Goal: Task Accomplishment & Management: Complete application form

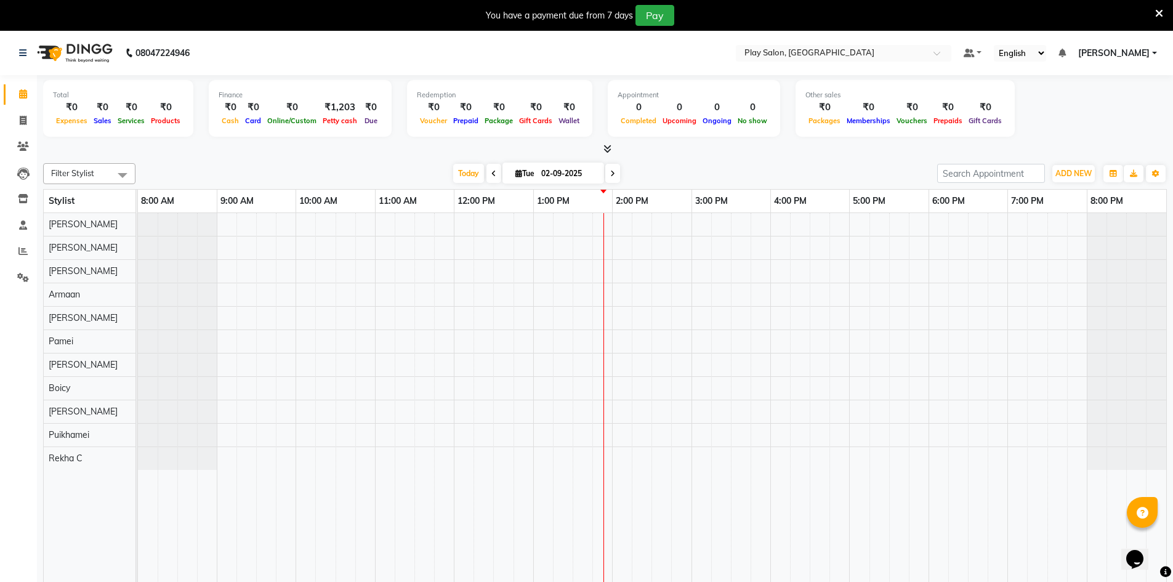
click at [511, 435] on div at bounding box center [652, 406] width 1028 height 387
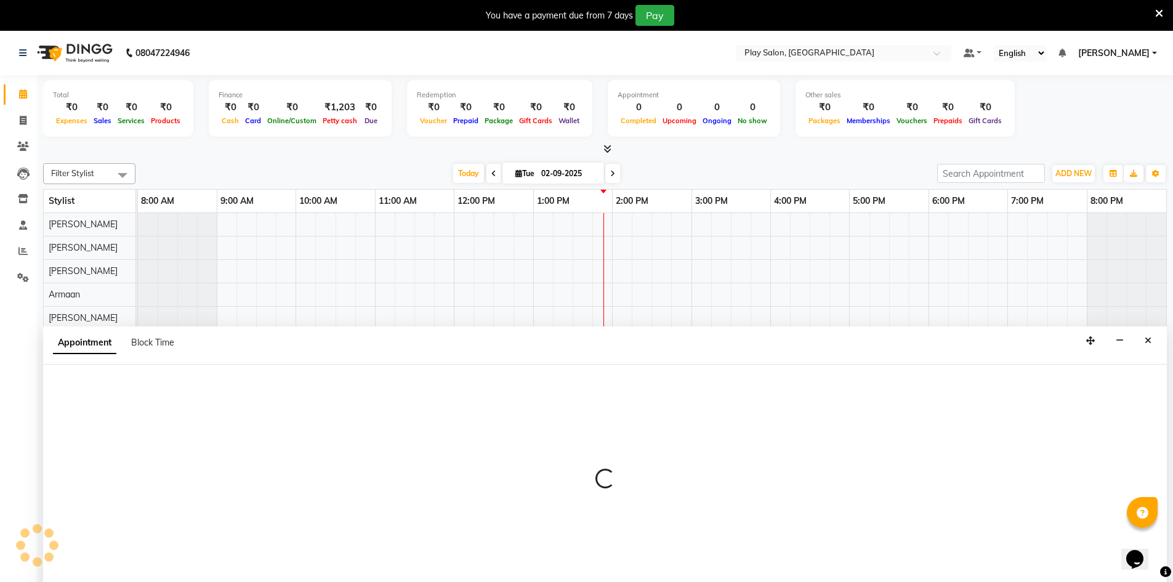
scroll to position [31, 0]
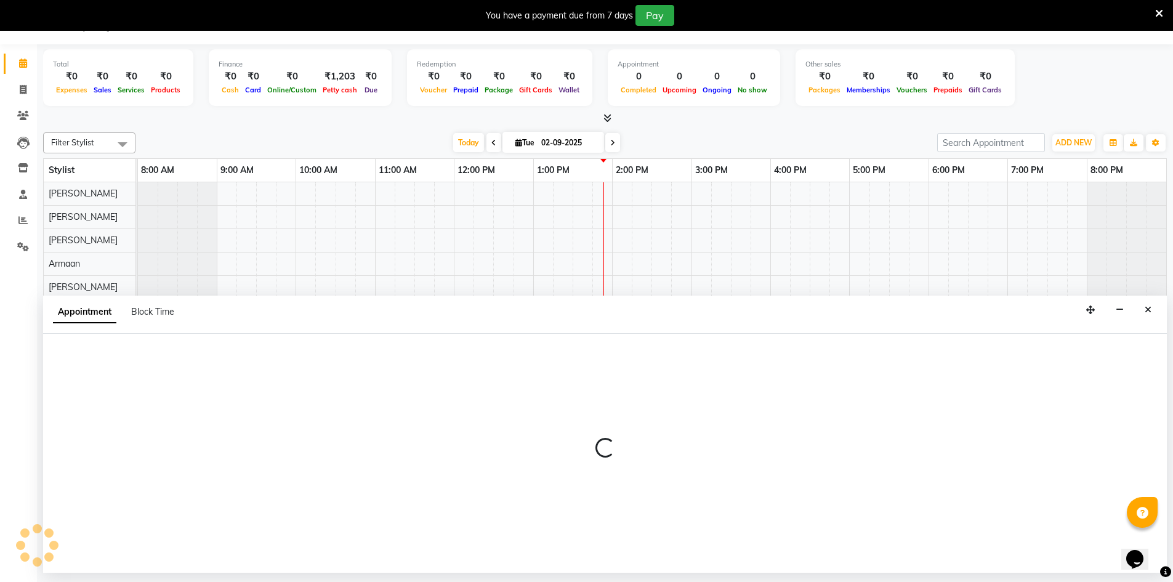
select select "88578"
select select "750"
select select "tentative"
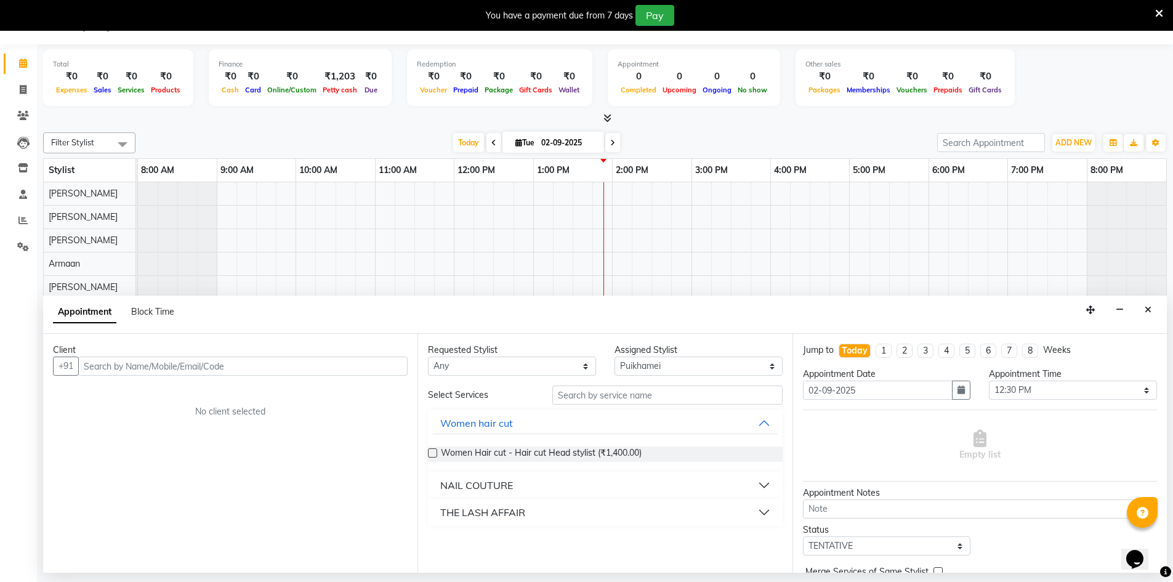
click at [214, 371] on input "text" at bounding box center [242, 366] width 329 height 19
type input "9686880895"
click at [397, 371] on span "Add Client" at bounding box center [381, 365] width 41 height 11
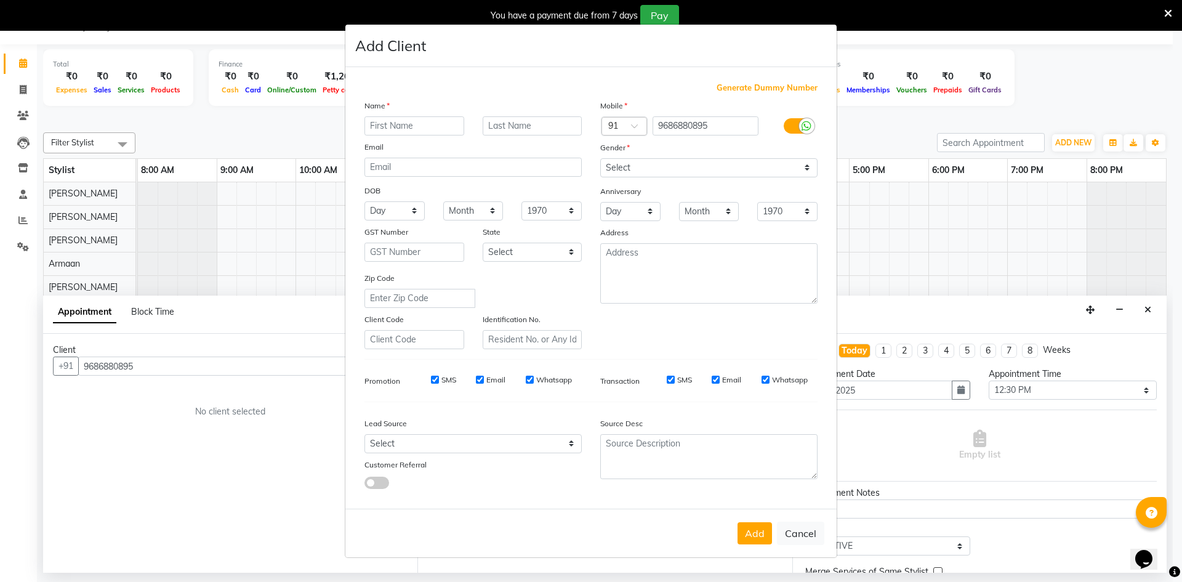
click at [441, 127] on input "text" at bounding box center [415, 125] width 100 height 19
type input "Manisha"
click at [501, 127] on input "text" at bounding box center [533, 125] width 100 height 19
type input "M"
click at [664, 168] on select "Select [DEMOGRAPHIC_DATA] [DEMOGRAPHIC_DATA] Other Prefer Not To Say" at bounding box center [708, 167] width 217 height 19
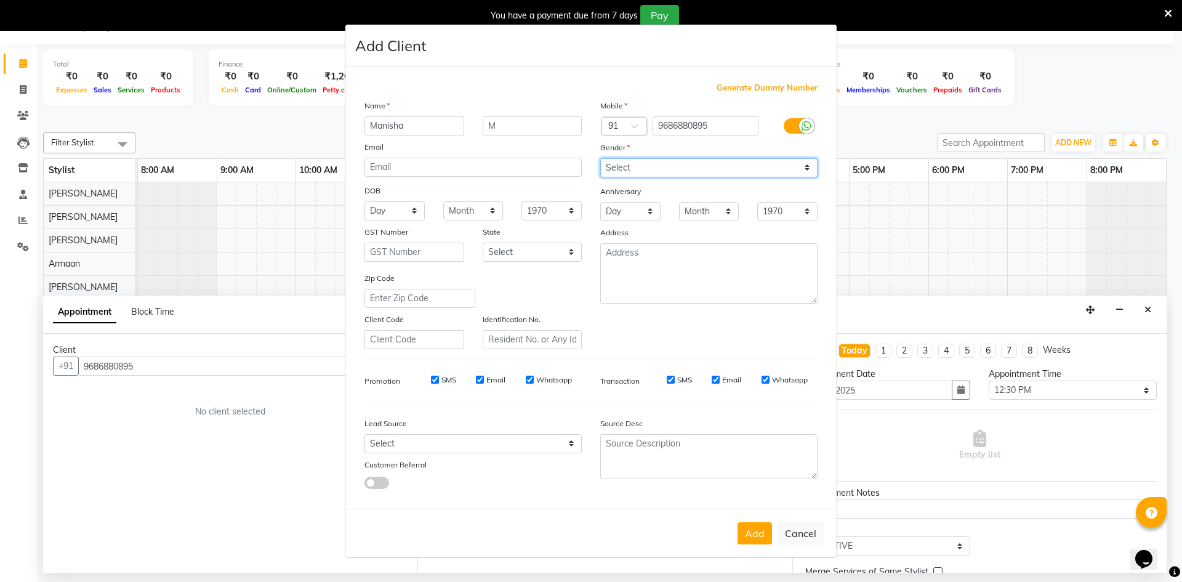
select select "[DEMOGRAPHIC_DATA]"
click at [600, 158] on select "Select [DEMOGRAPHIC_DATA] [DEMOGRAPHIC_DATA] Other Prefer Not To Say" at bounding box center [708, 167] width 217 height 19
click at [746, 533] on button "Add" at bounding box center [755, 533] width 34 height 22
select select
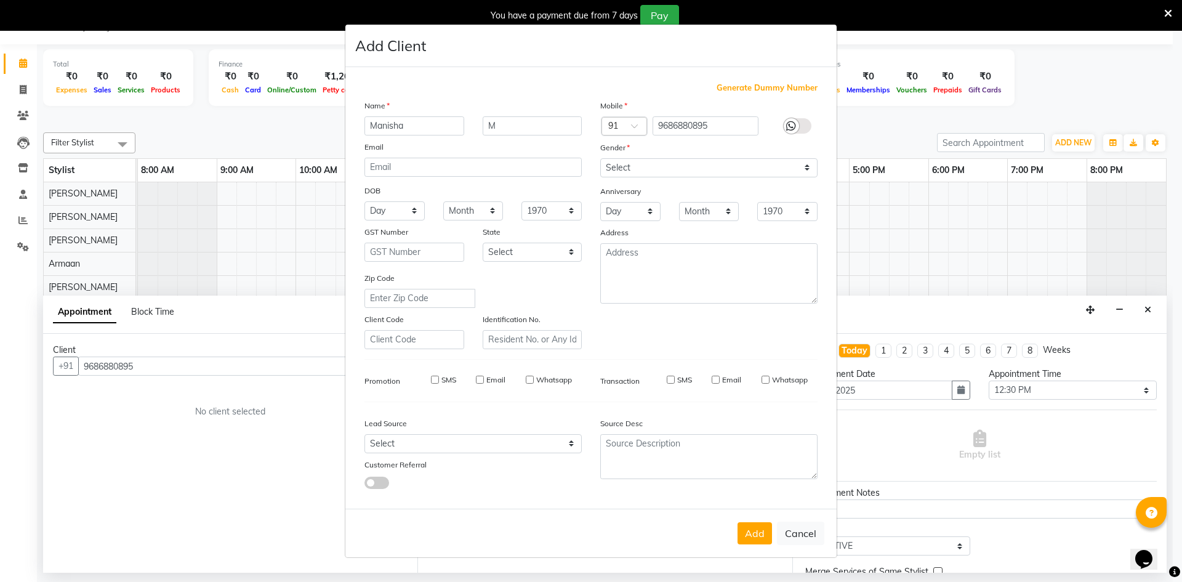
select select
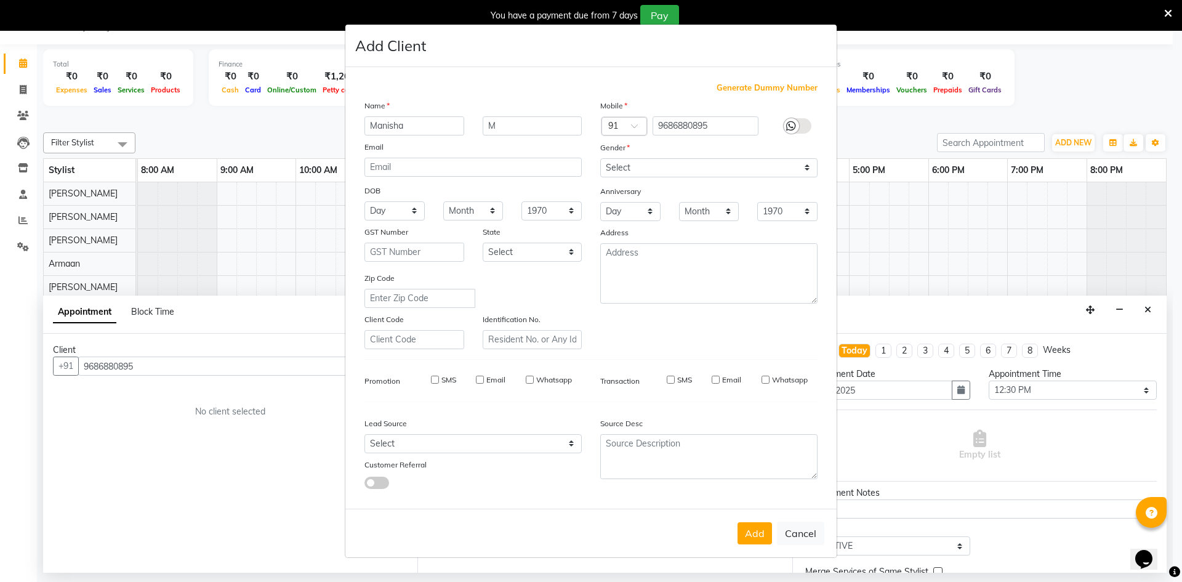
checkbox input "false"
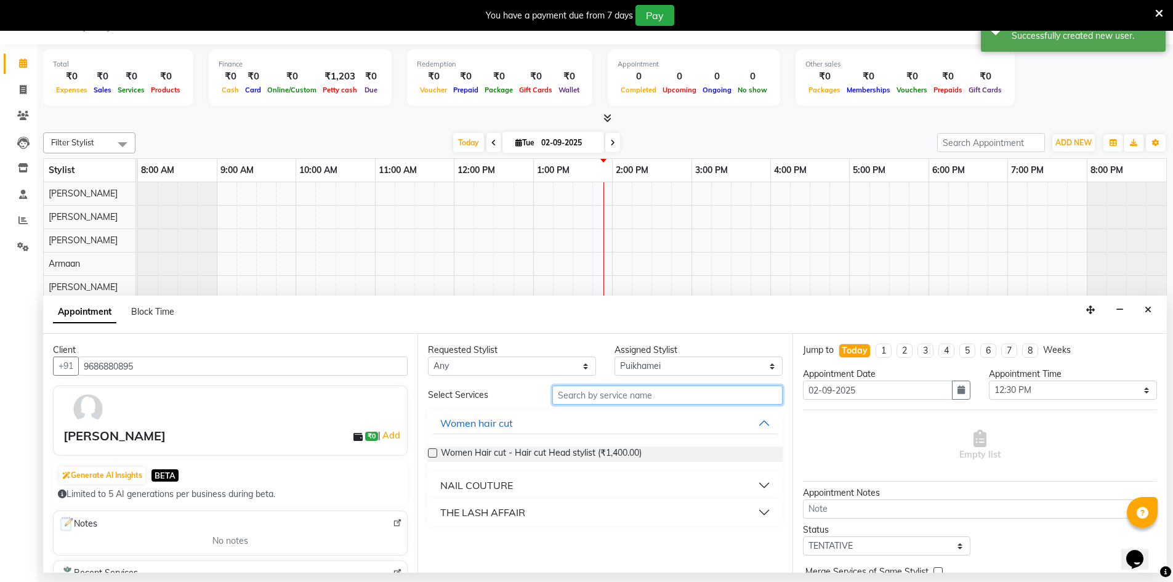
click at [611, 402] on input "text" at bounding box center [667, 394] width 230 height 19
type input "g"
type input "w"
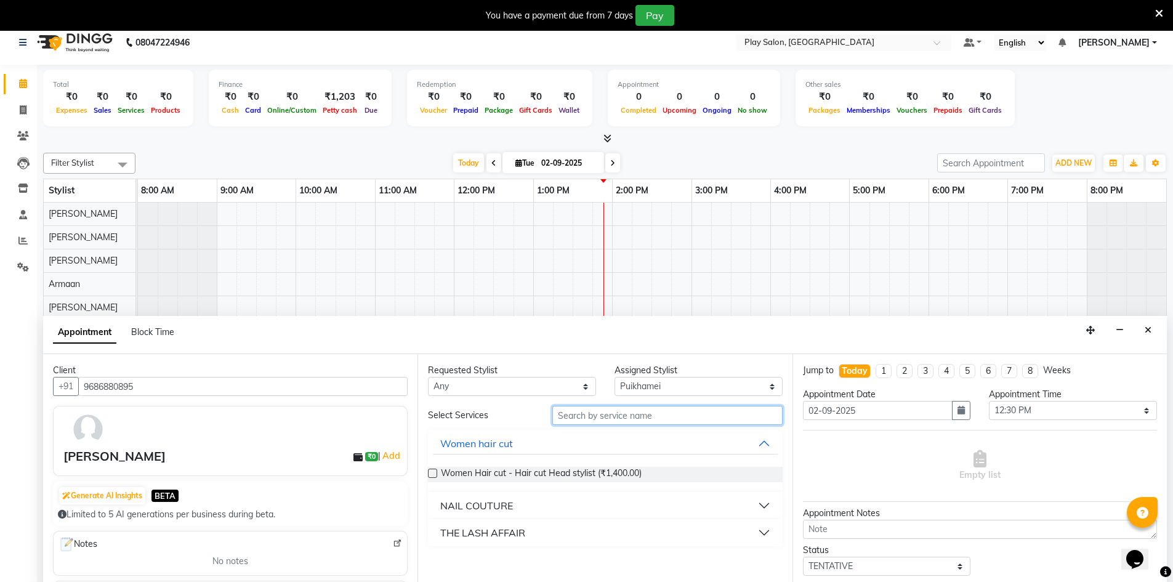
scroll to position [0, 0]
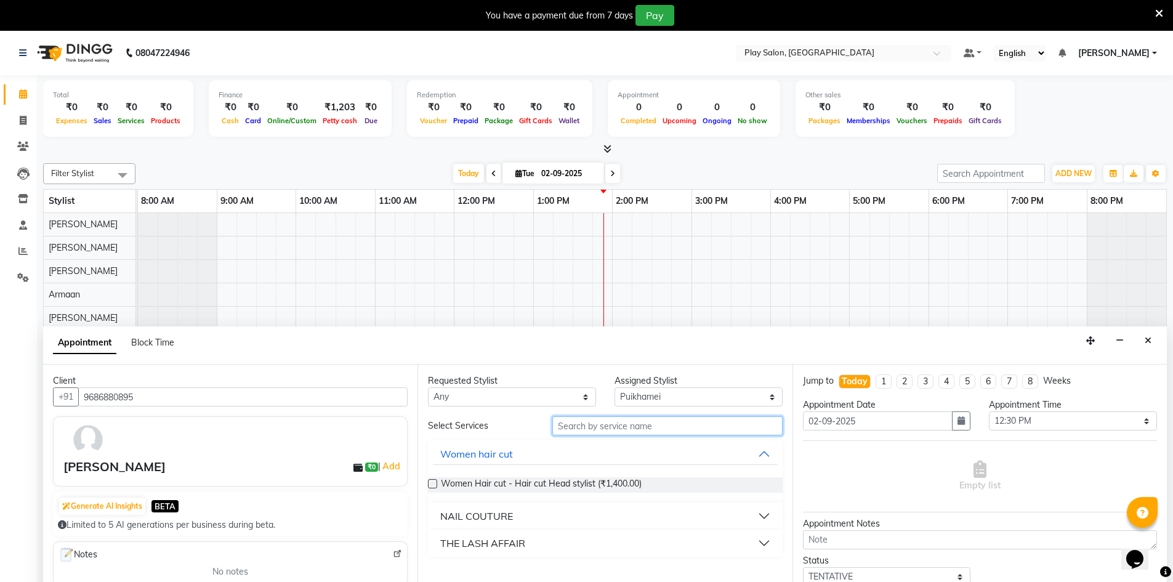
click at [605, 432] on input "text" at bounding box center [667, 425] width 230 height 19
click at [605, 425] on input "text" at bounding box center [667, 425] width 230 height 19
click at [653, 407] on div "Requested Stylist Any Armaan [PERSON_NAME] Boicy Gaiphunliu Kamei Hauzel [PERSO…" at bounding box center [604, 484] width 374 height 239
click at [653, 398] on select "Select Armaan [PERSON_NAME] Boicy Gaiphunliu Kamei Hauzel [PERSON_NAME] Puikham…" at bounding box center [699, 396] width 168 height 19
select select "88573"
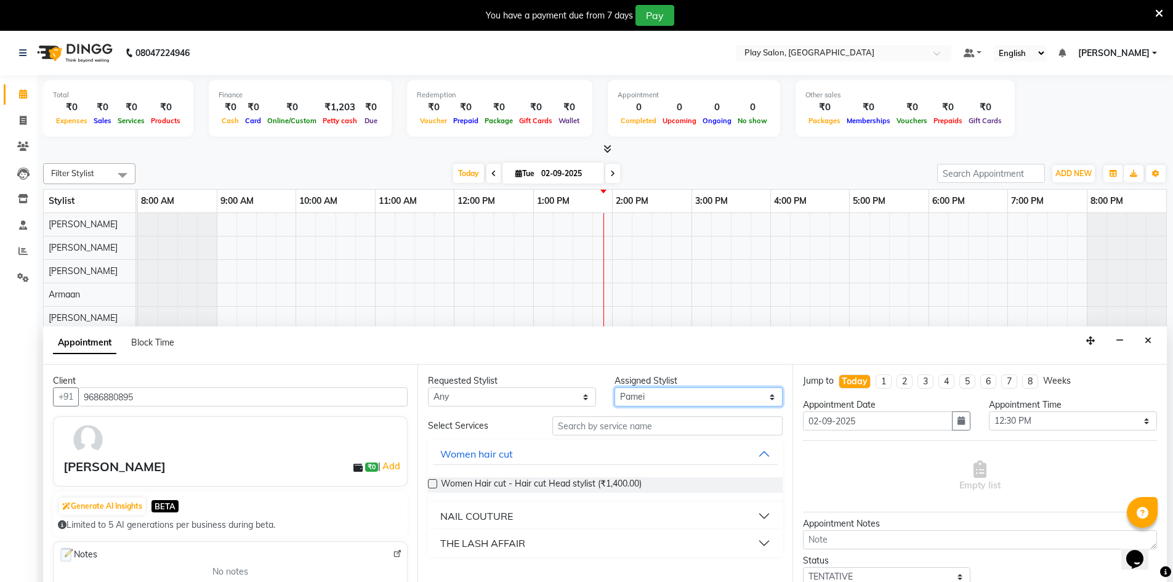
click at [615, 387] on select "Select Armaan [PERSON_NAME] Boicy Gaiphunliu Kamei Hauzel [PERSON_NAME] Puikham…" at bounding box center [699, 396] width 168 height 19
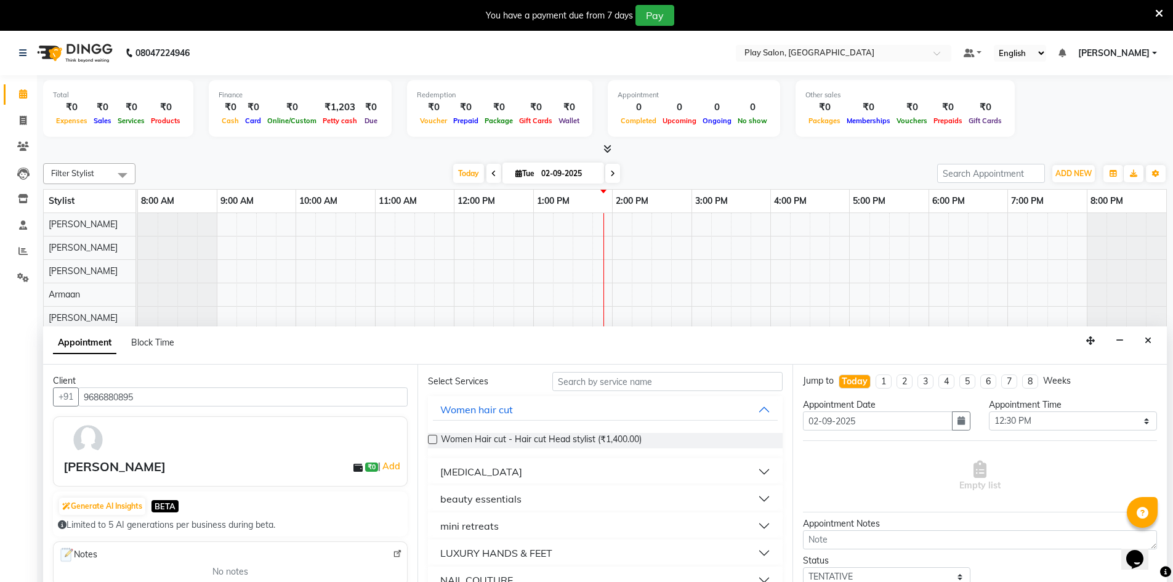
click at [548, 507] on button "beauty essentials" at bounding box center [605, 499] width 344 height 22
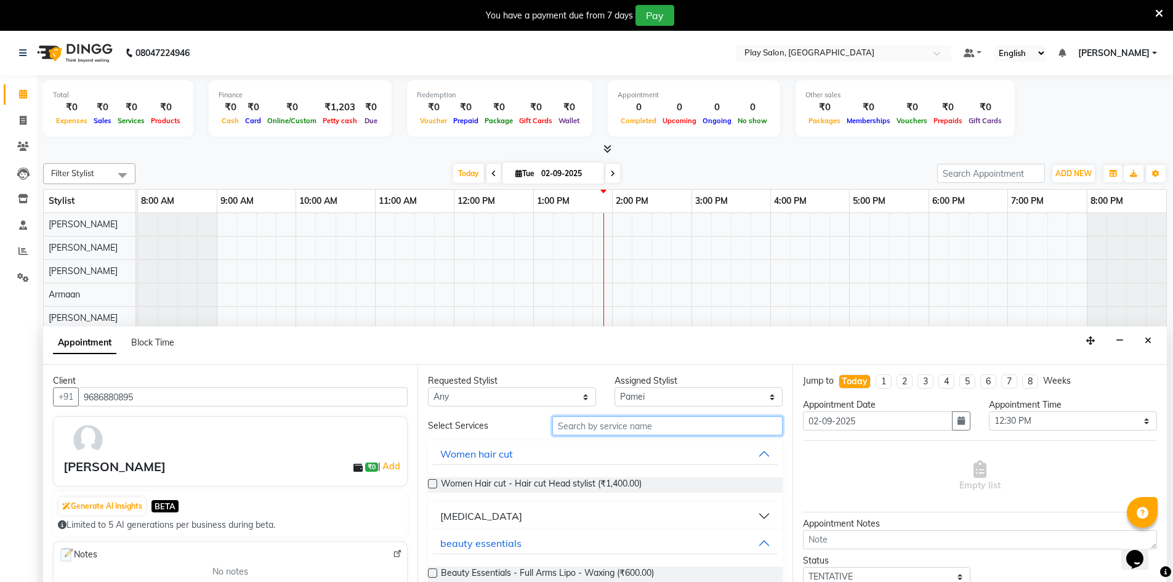
click at [592, 427] on input "text" at bounding box center [667, 425] width 230 height 19
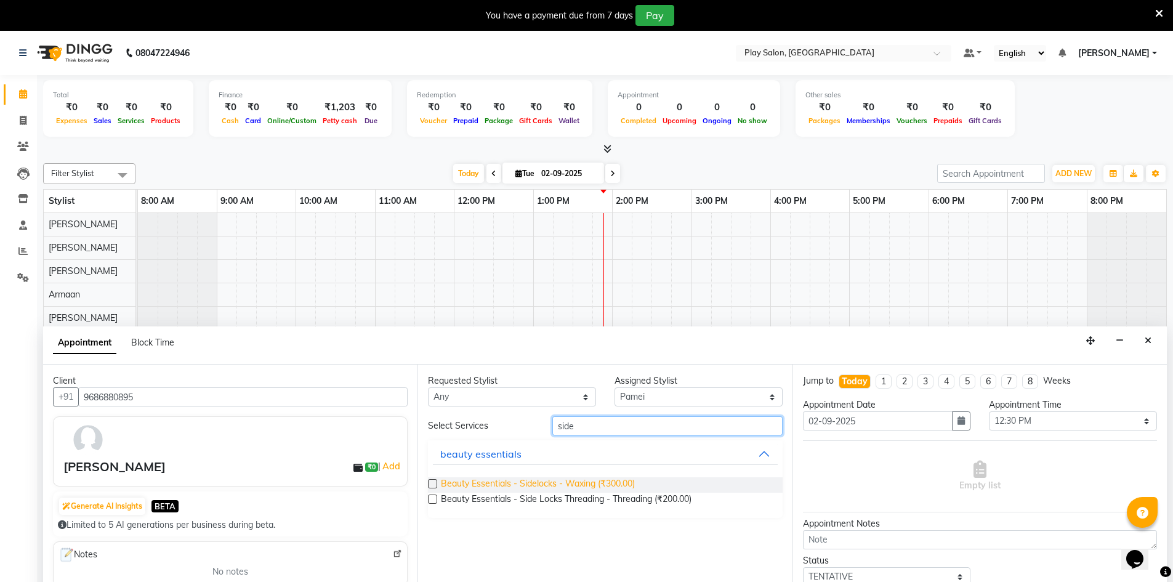
type input "side"
click at [558, 485] on span "Beauty Essentials - Sidelocks - Waxing (₹300.00)" at bounding box center [538, 484] width 194 height 15
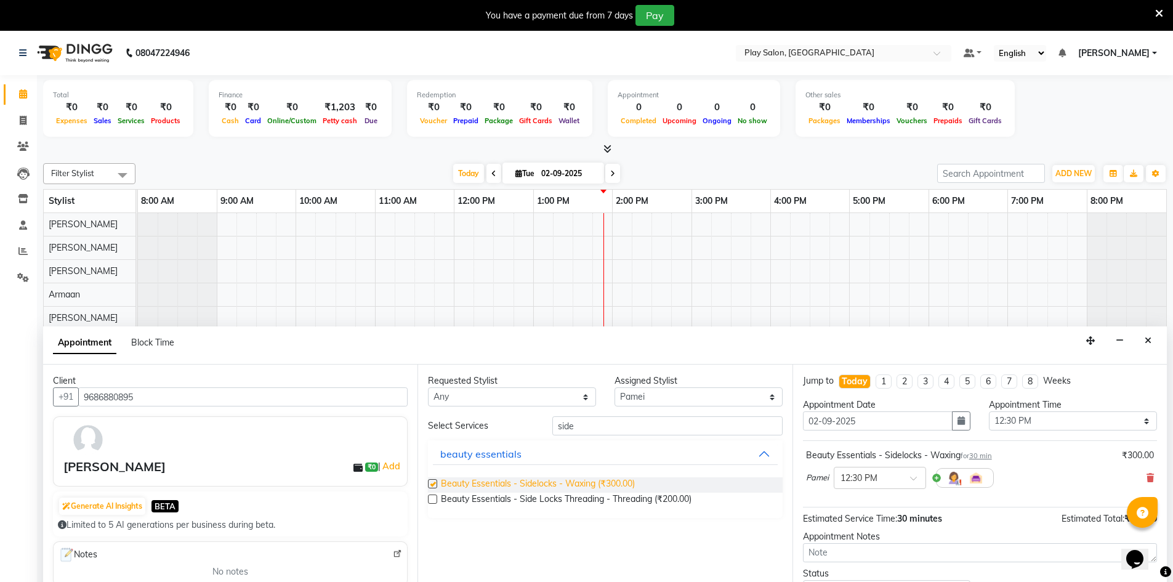
checkbox input "false"
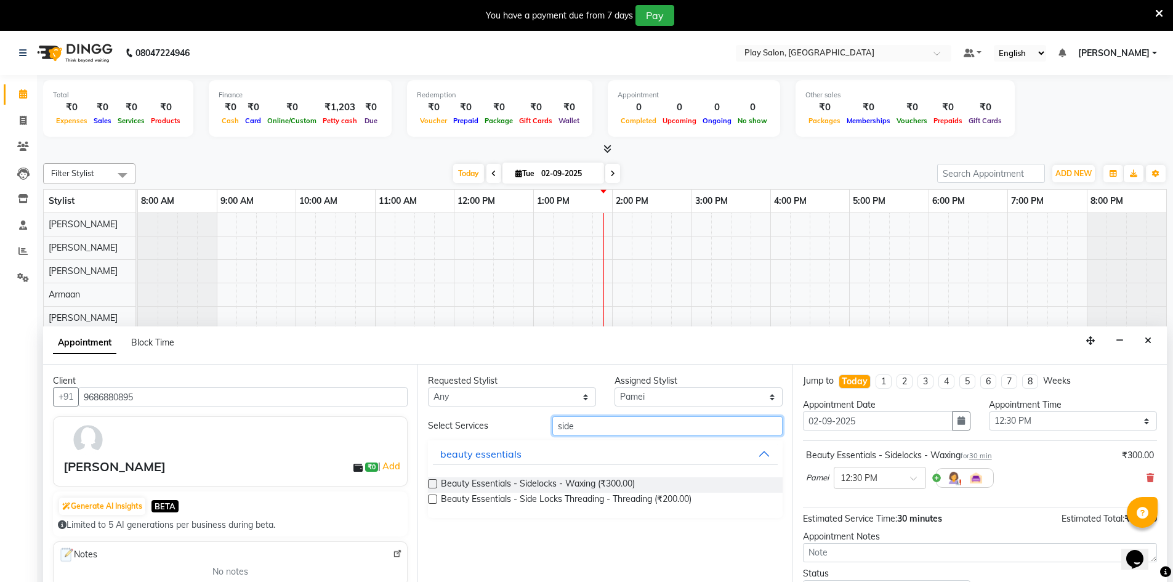
click at [613, 424] on input "side" at bounding box center [667, 425] width 230 height 19
type input "s"
drag, startPoint x: 594, startPoint y: 430, endPoint x: 584, endPoint y: 430, distance: 9.9
click at [584, 430] on input "chee" at bounding box center [667, 425] width 230 height 19
type input "chin"
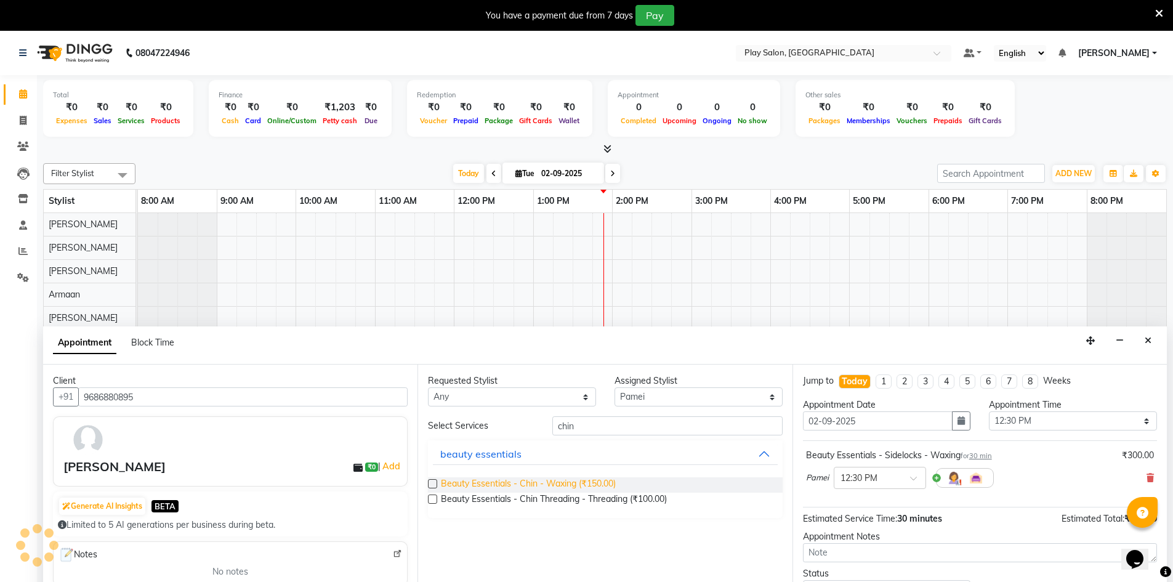
click at [579, 481] on span "Beauty Essentials - Chin - Waxing (₹150.00)" at bounding box center [528, 484] width 175 height 15
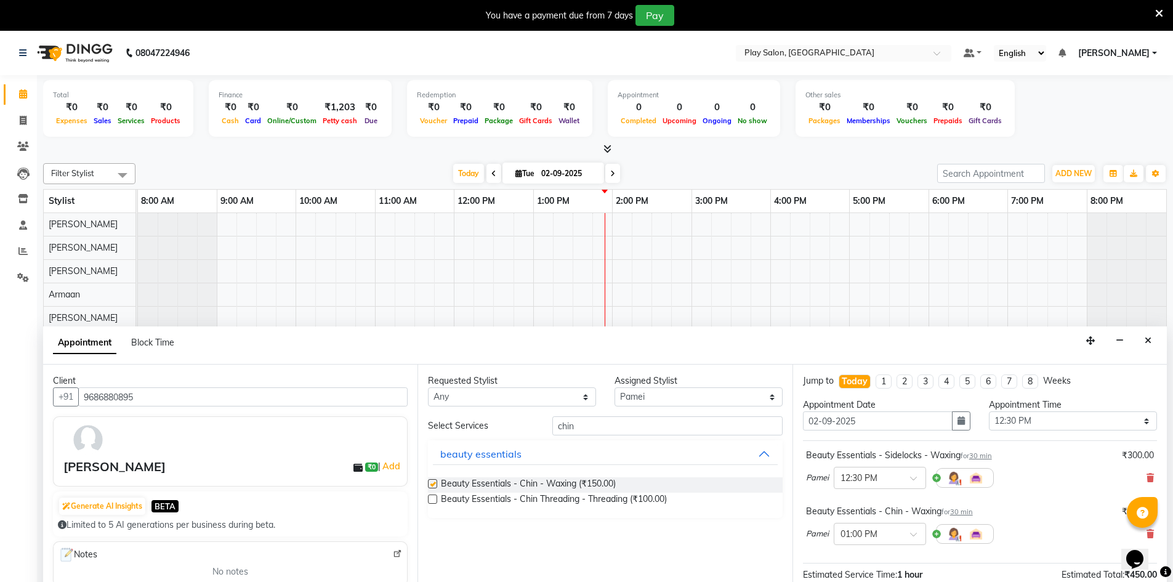
checkbox input "false"
click at [626, 417] on input "chin" at bounding box center [667, 425] width 230 height 19
type input "c"
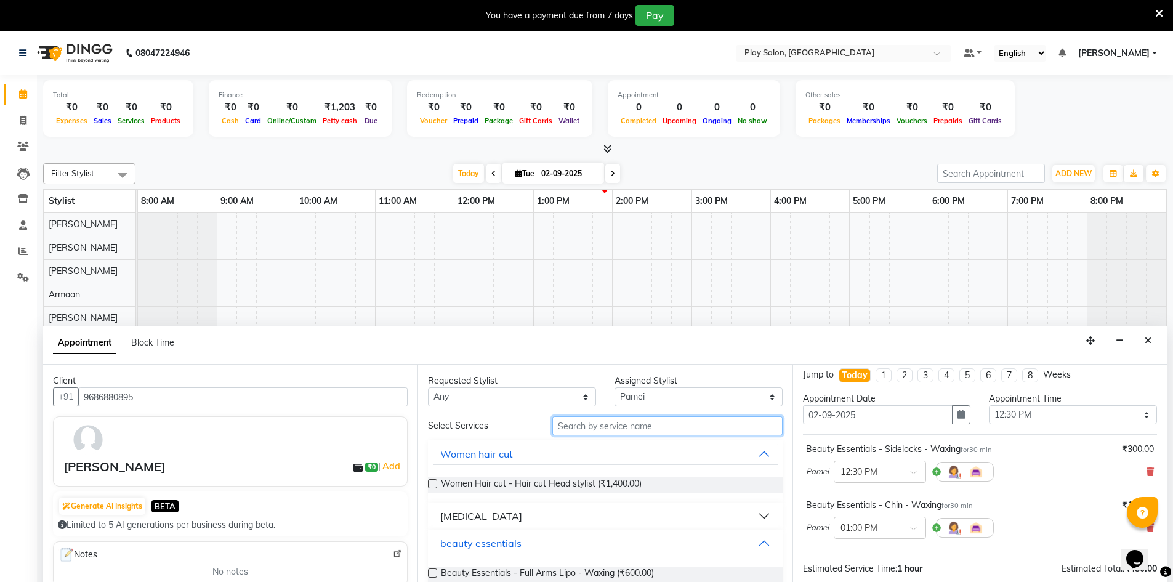
click at [661, 432] on input "text" at bounding box center [667, 425] width 230 height 19
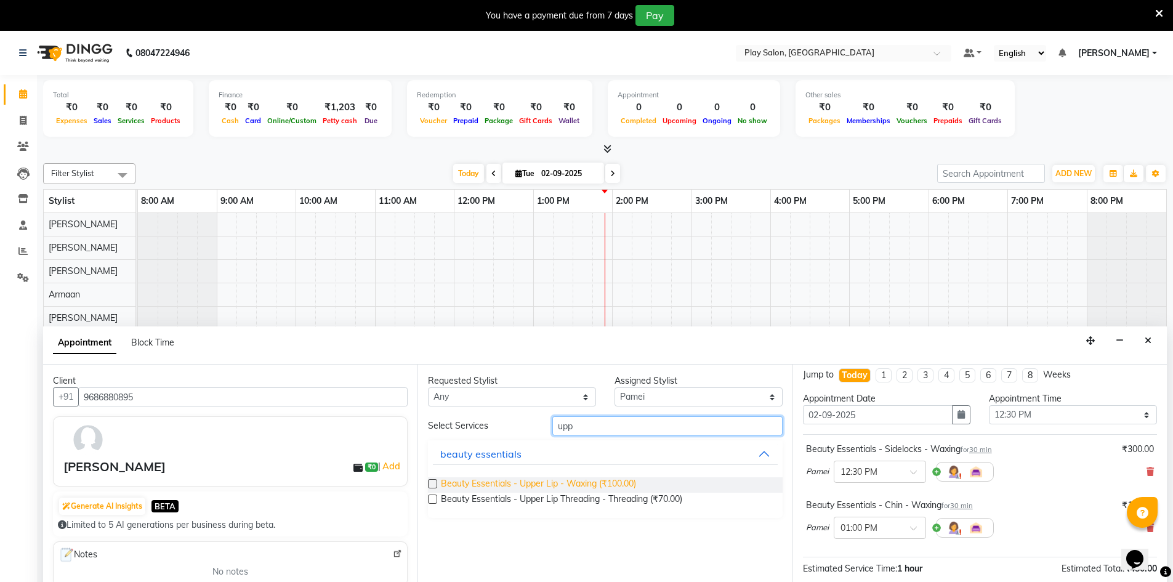
type input "upp"
click at [610, 483] on span "Beauty Essentials - Upper Lip - Waxing (₹100.00)" at bounding box center [538, 484] width 195 height 15
checkbox input "false"
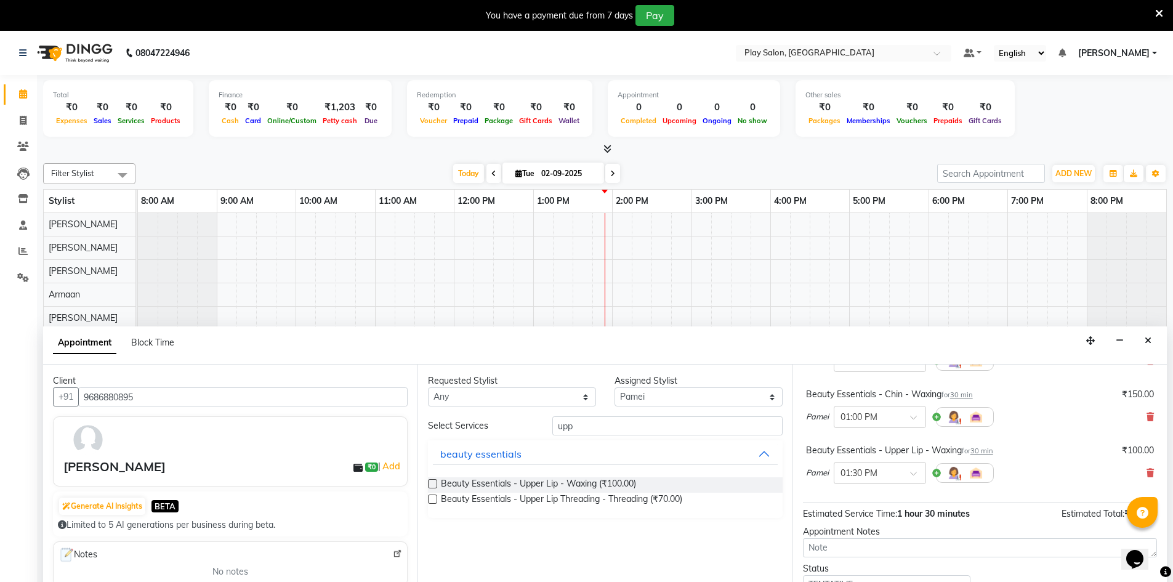
scroll to position [185, 0]
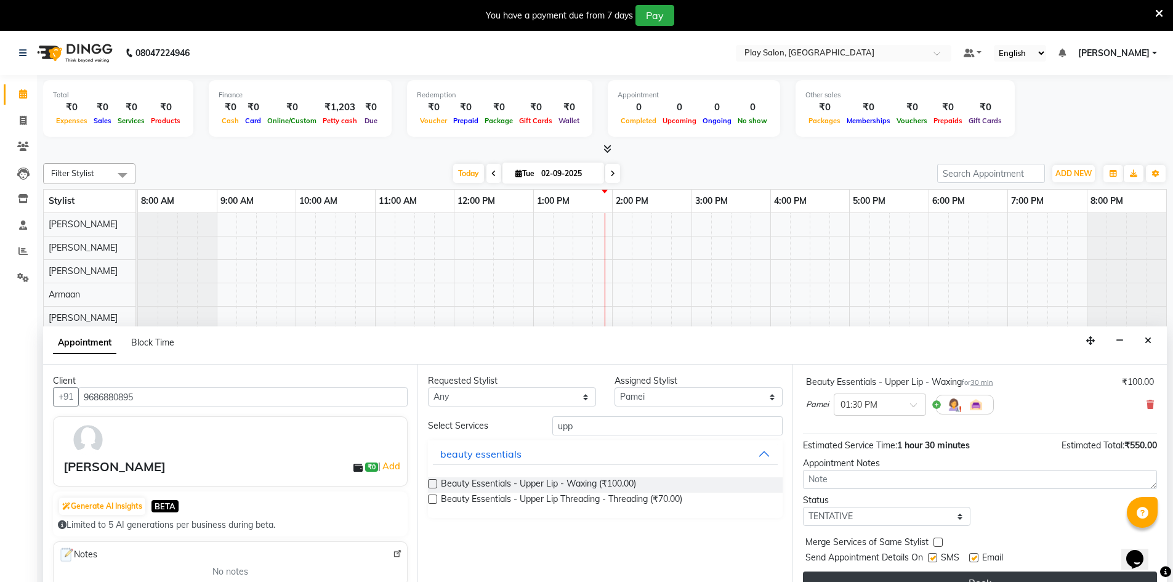
click at [956, 581] on button "Book" at bounding box center [980, 582] width 354 height 22
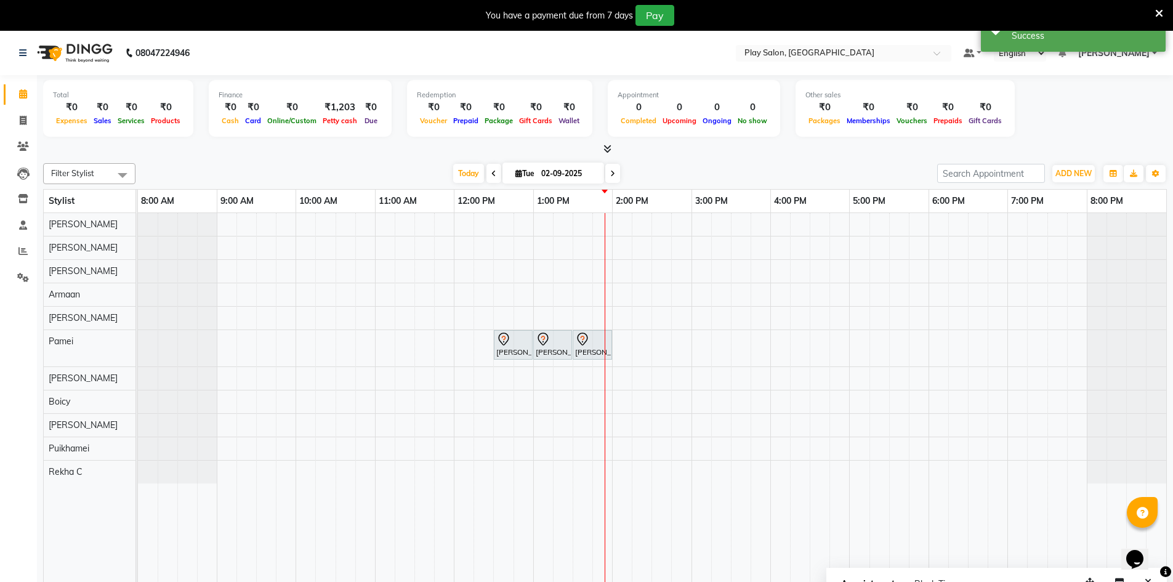
click at [533, 355] on link "[PERSON_NAME], TK01, 01:00 PM-01:30 PM, Beauty Essentials - Chin - Waxing" at bounding box center [552, 345] width 39 height 30
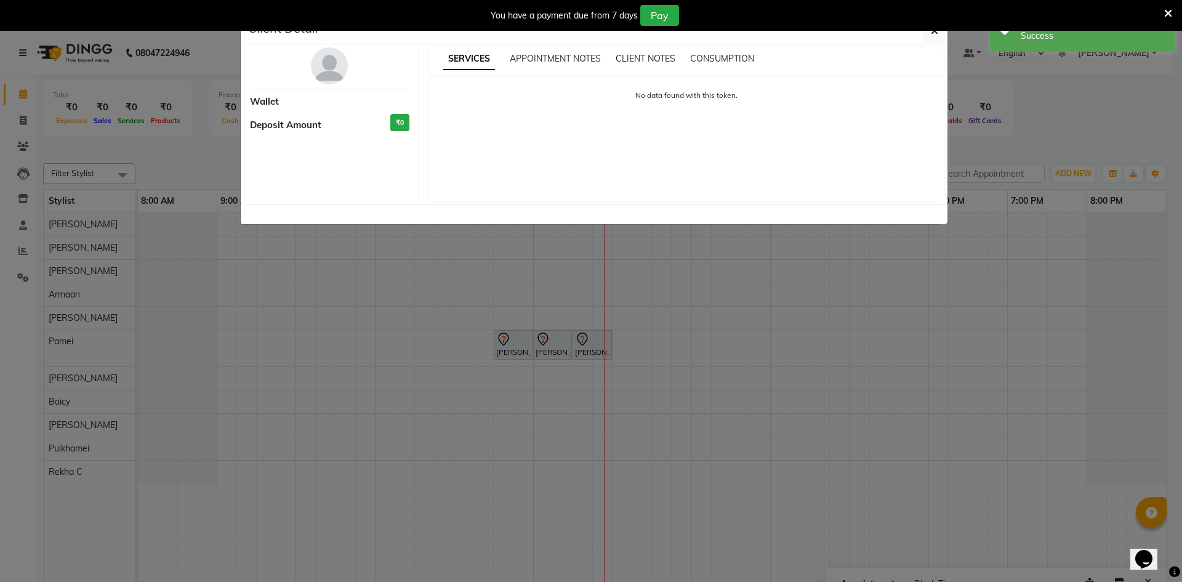
select select "7"
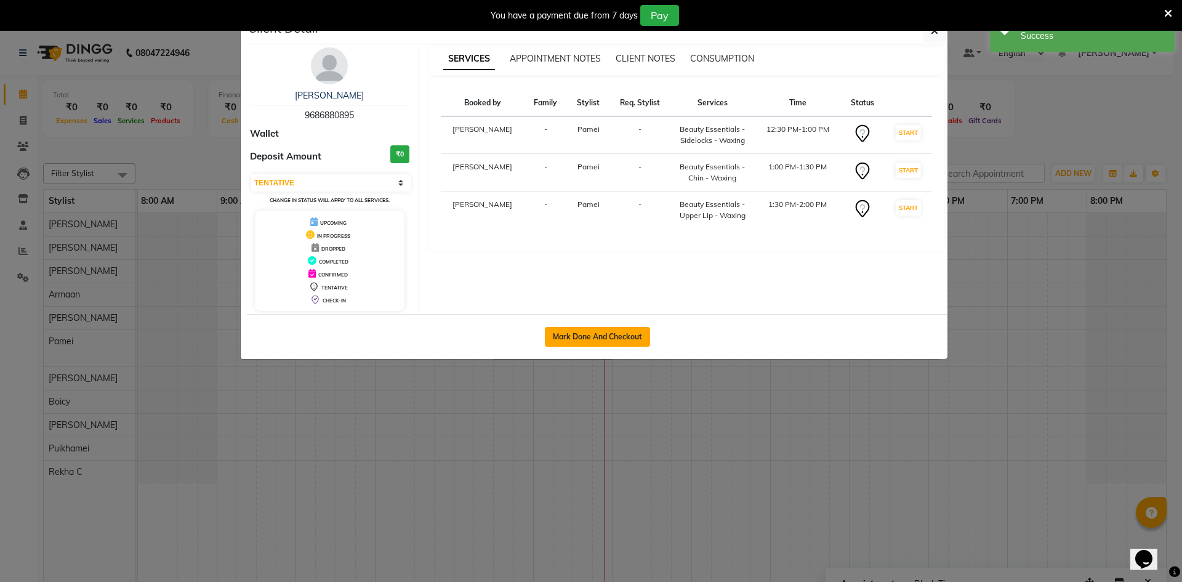
click at [565, 344] on button "Mark Done And Checkout" at bounding box center [597, 337] width 105 height 20
select select "service"
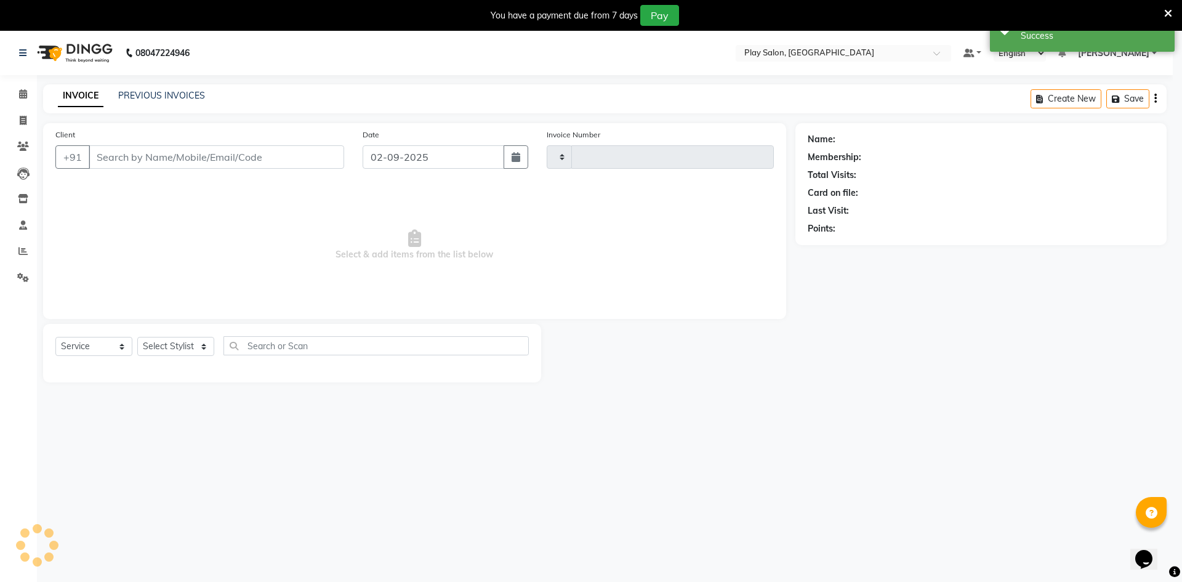
type input "0059"
select select "8631"
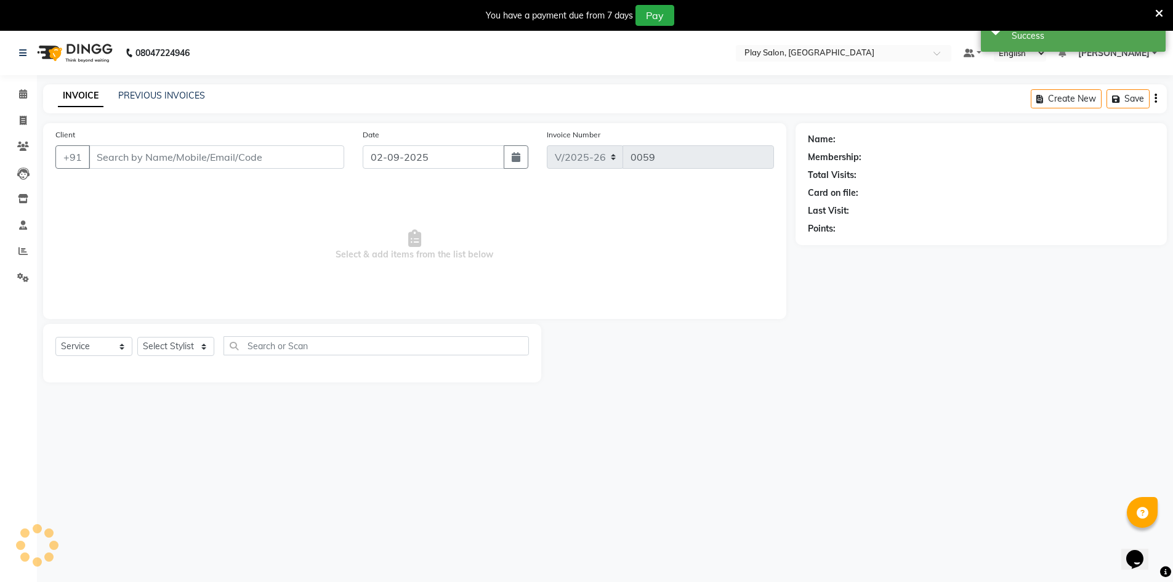
type input "9686880895"
select select "88573"
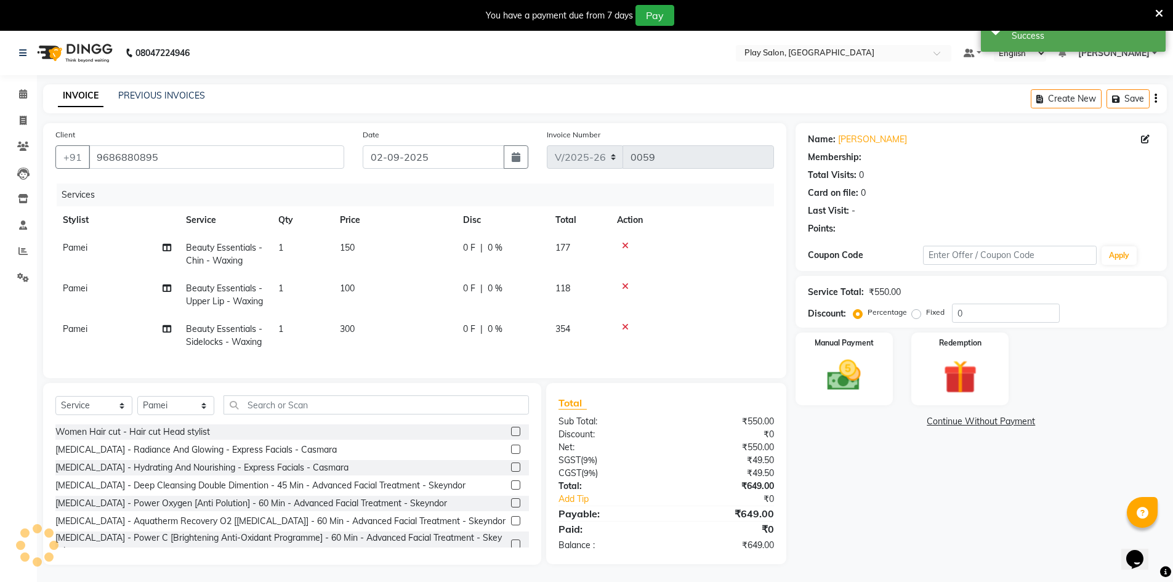
scroll to position [31, 0]
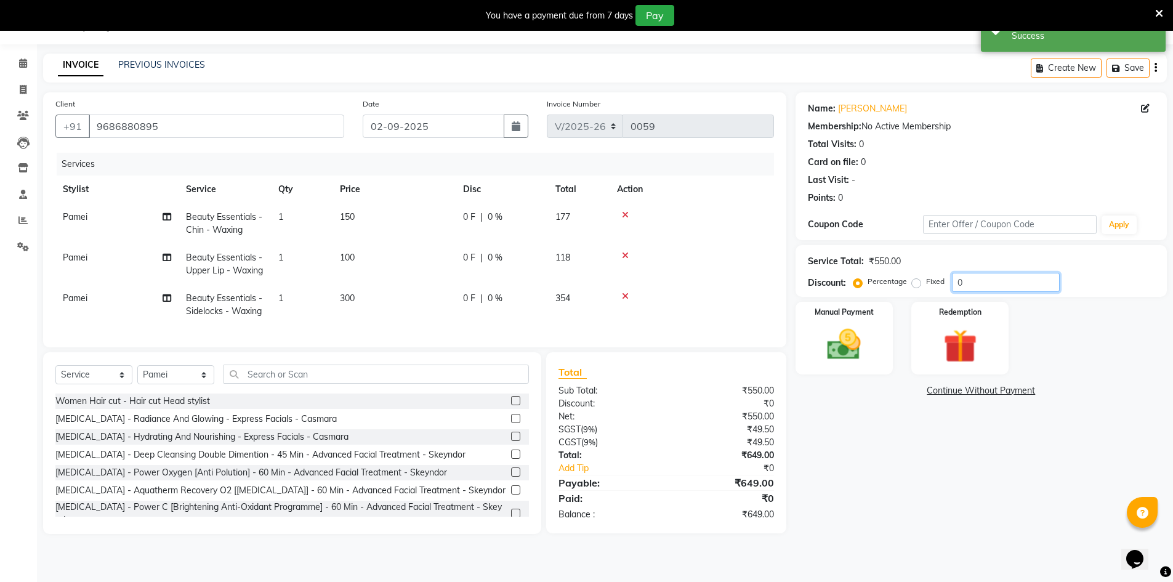
click at [970, 287] on input "0" at bounding box center [1006, 282] width 108 height 19
type input "010"
click at [890, 412] on div "Name: [PERSON_NAME] Membership: No Active Membership Total Visits: 0 Card on fi…" at bounding box center [986, 312] width 381 height 441
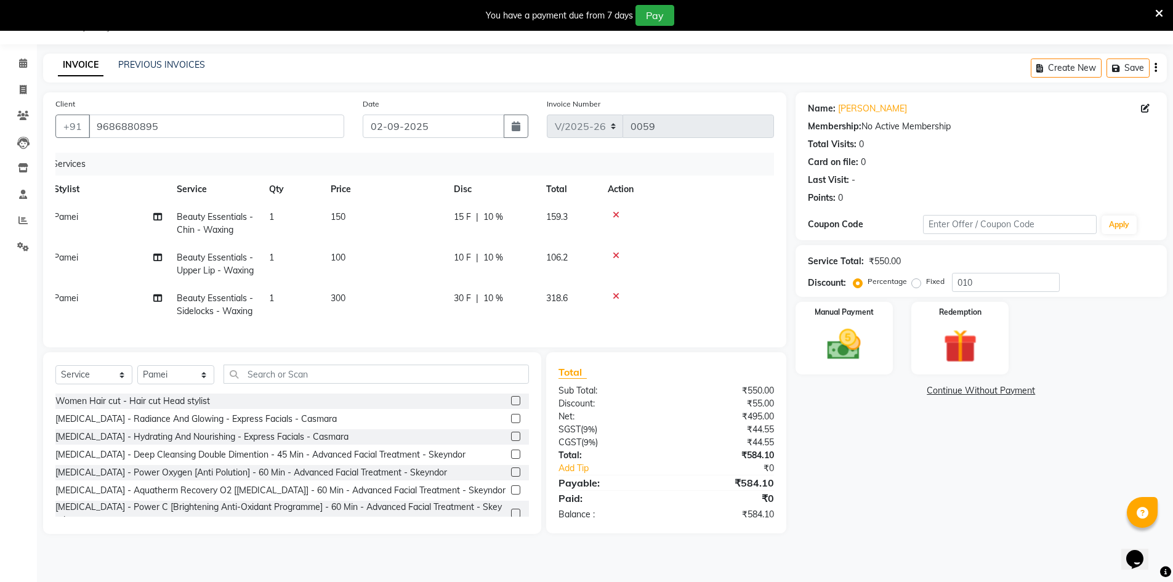
drag, startPoint x: 437, startPoint y: 343, endPoint x: 442, endPoint y: 352, distance: 9.9
click at [440, 335] on div "Services Stylist Service Qty Price Disc Total Action Pamei Beauty Essentials - …" at bounding box center [414, 244] width 719 height 182
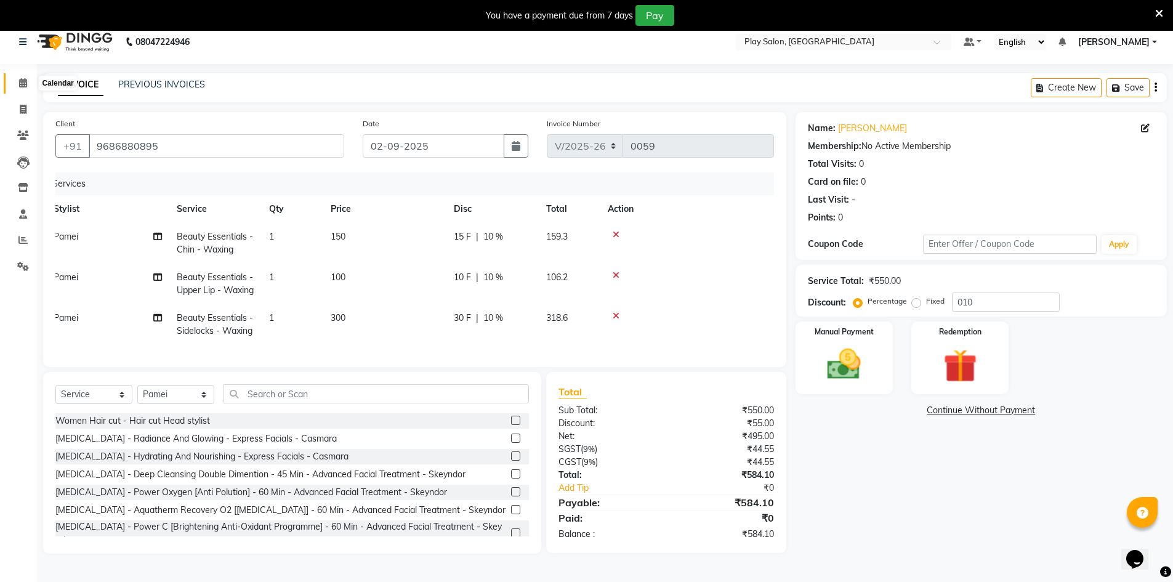
scroll to position [0, 0]
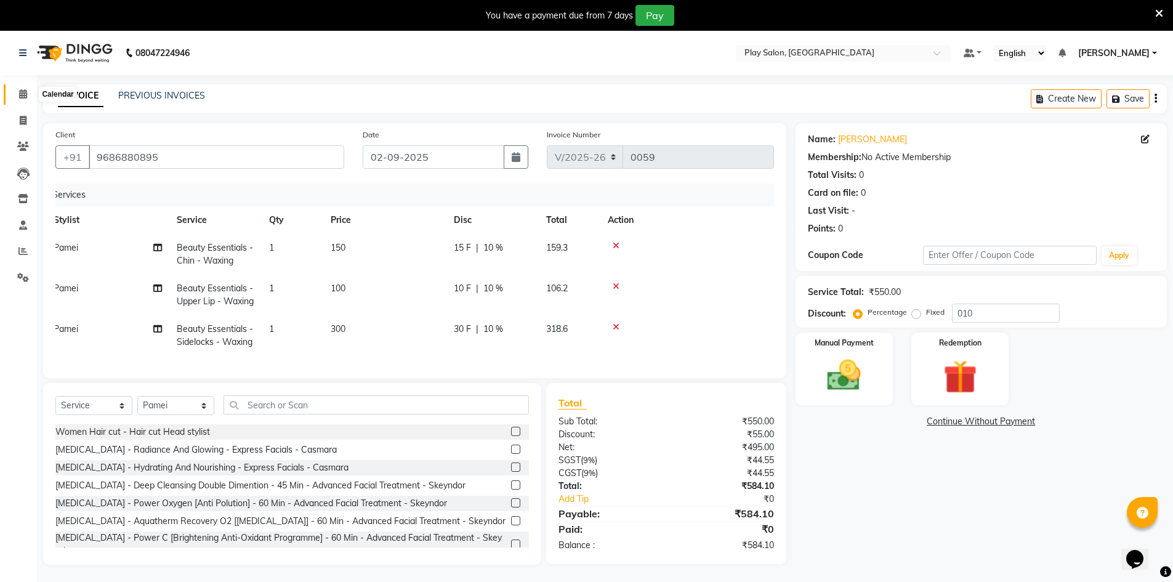
click at [27, 92] on icon at bounding box center [23, 93] width 8 height 9
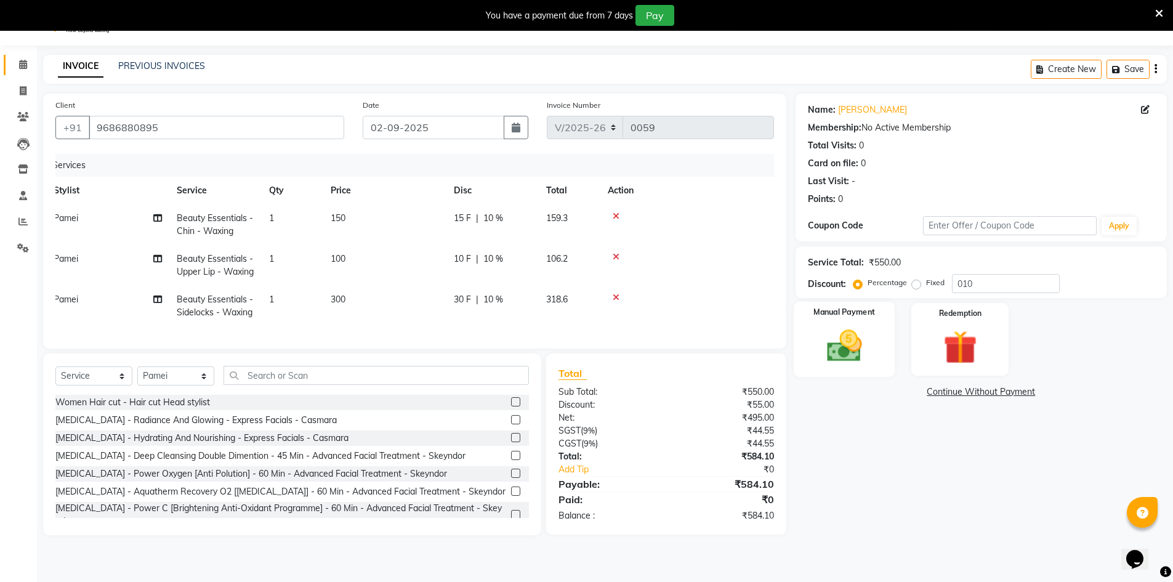
scroll to position [31, 0]
click at [840, 363] on img at bounding box center [844, 344] width 57 height 40
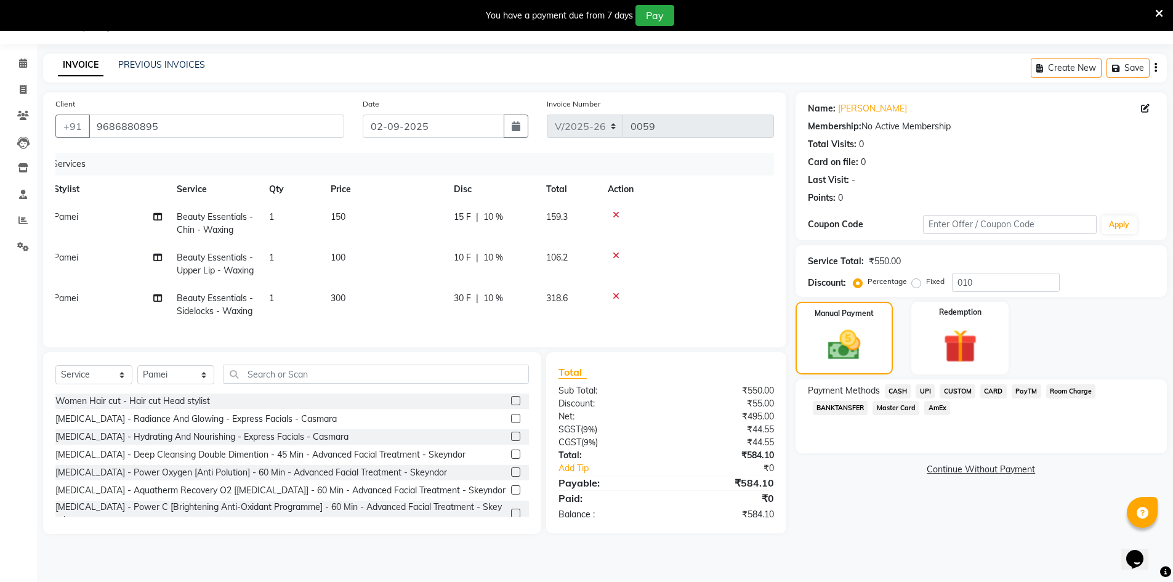
click at [949, 383] on div "Payment Methods CASH UPI CUSTOM CARD PayTM Room Charge BANKTANSFER Master Card …" at bounding box center [981, 416] width 371 height 74
click at [952, 393] on span "CUSTOM" at bounding box center [958, 391] width 36 height 14
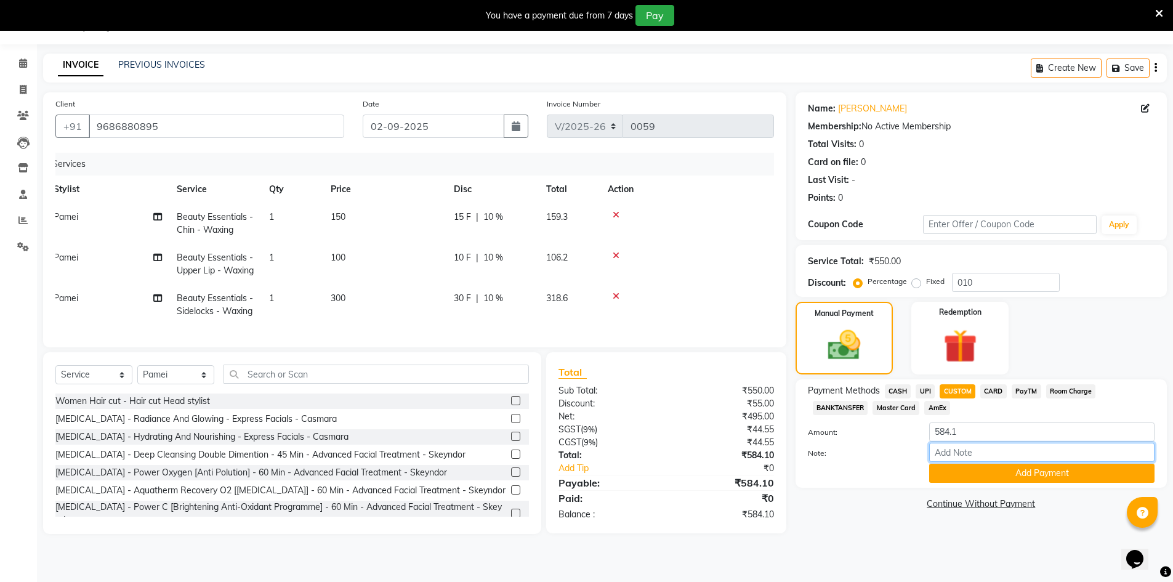
click at [952, 448] on input "Note:" at bounding box center [1041, 452] width 225 height 19
type input "Upi"
click at [1039, 474] on button "Add Payment" at bounding box center [1041, 473] width 225 height 19
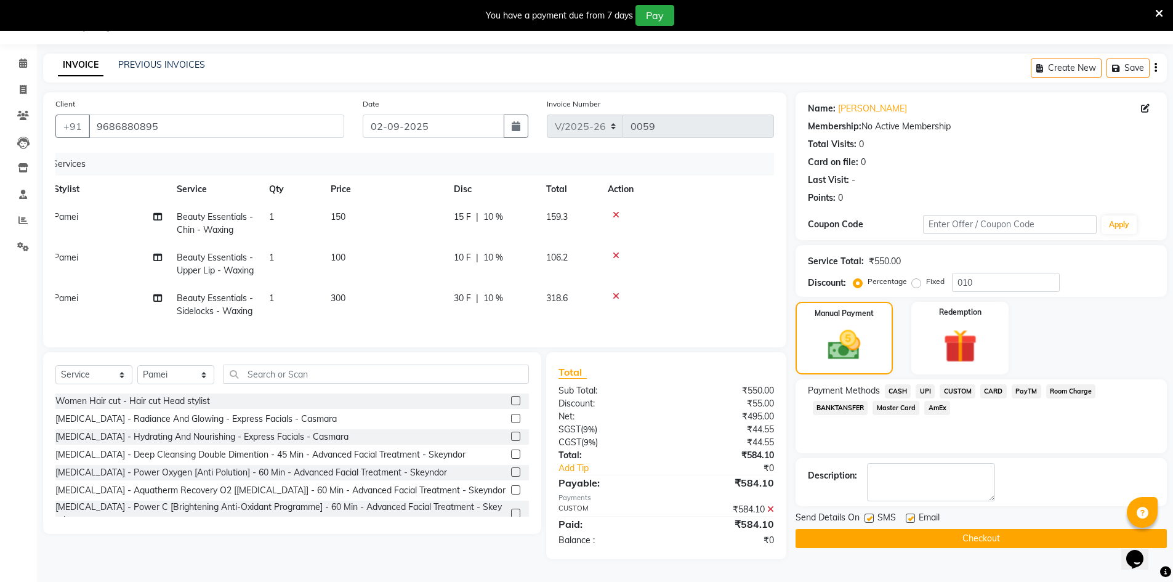
scroll to position [49, 0]
click at [972, 529] on button "Checkout" at bounding box center [981, 538] width 371 height 19
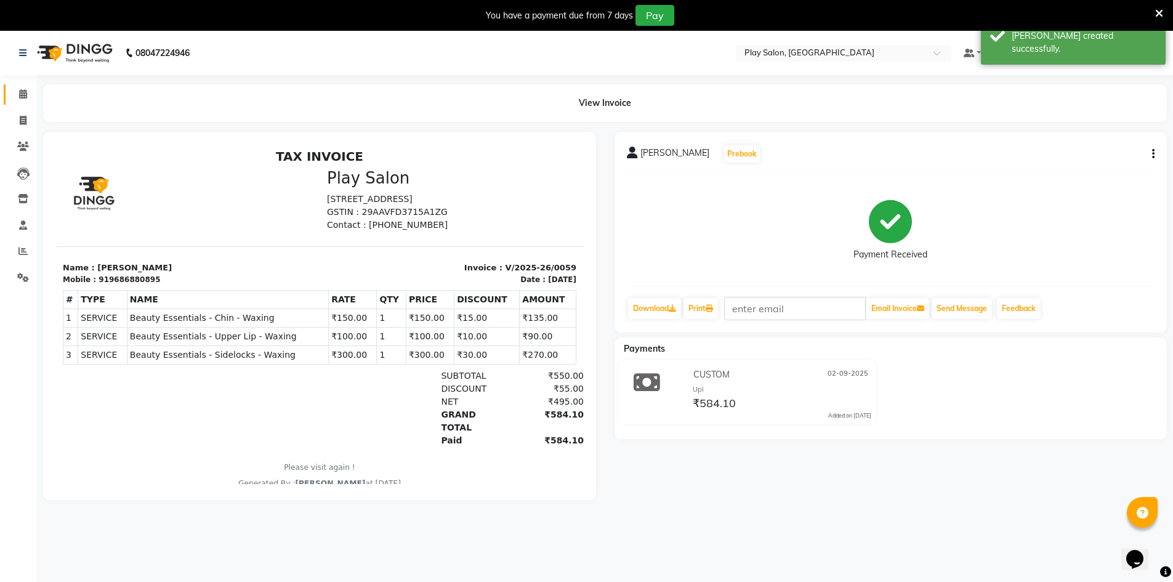
click at [31, 92] on span at bounding box center [23, 94] width 22 height 14
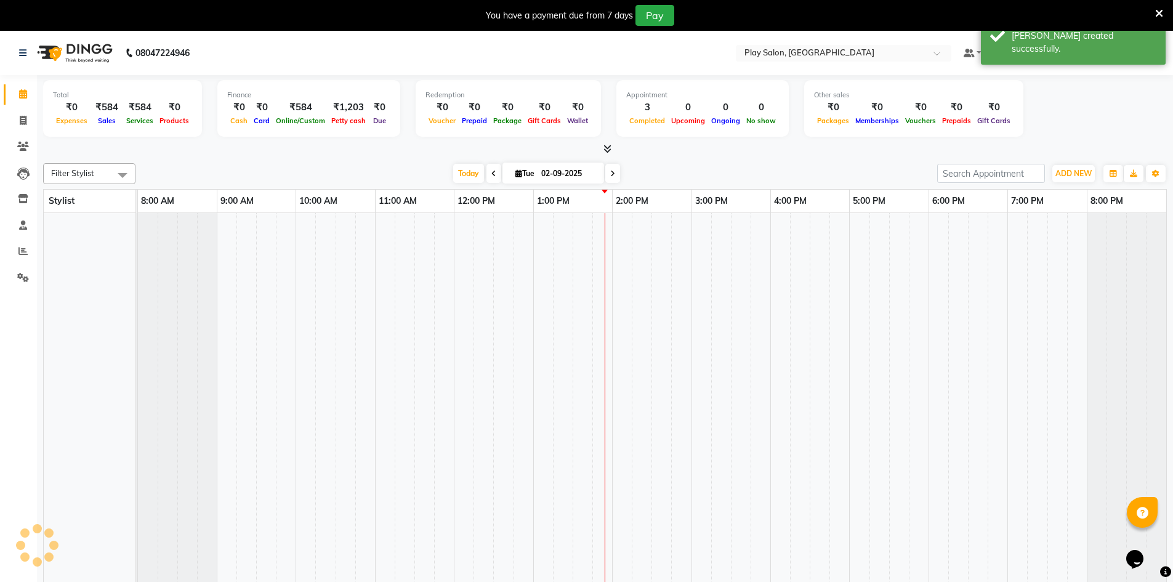
click at [26, 92] on icon at bounding box center [23, 93] width 8 height 9
